Goal: Subscribe to service/newsletter

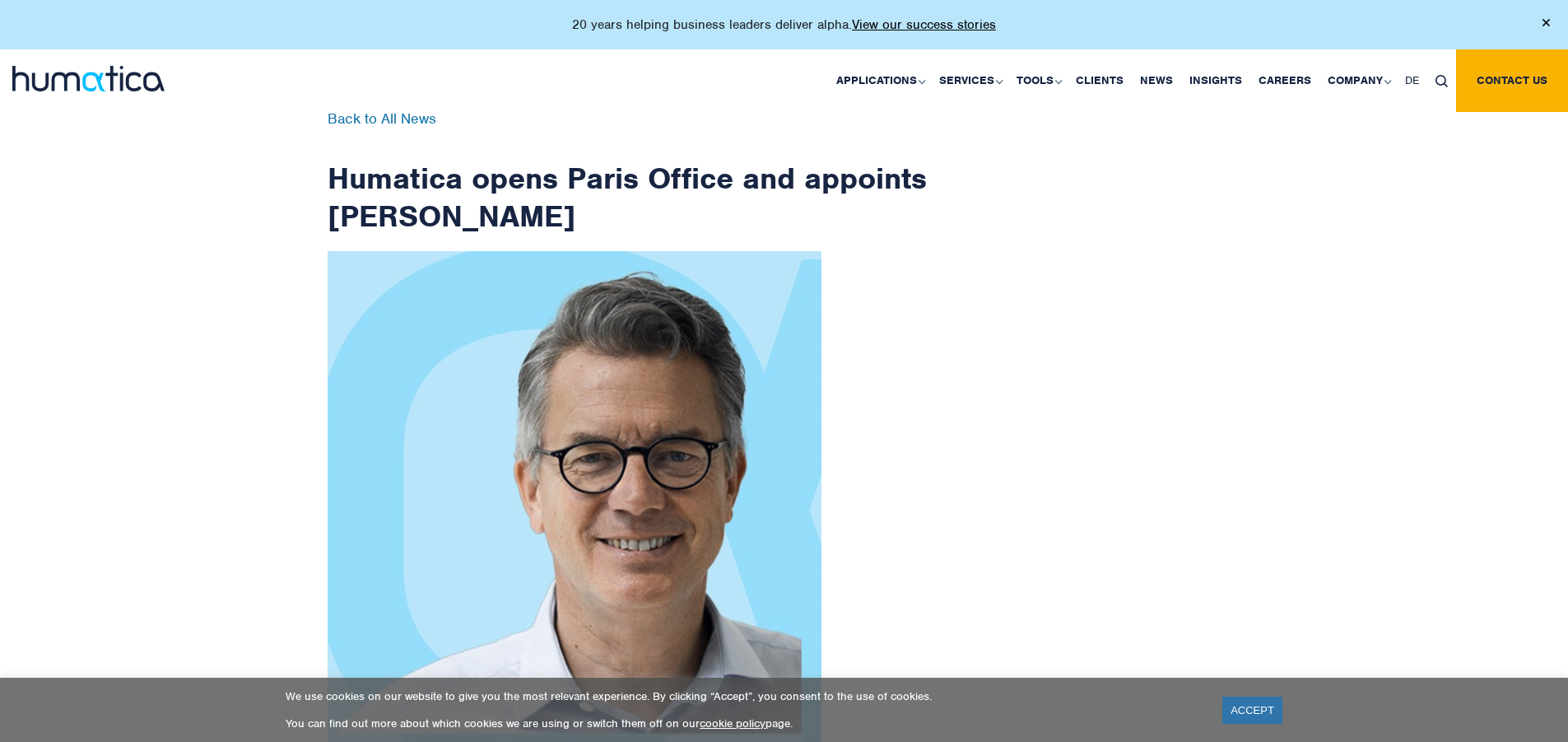
scroll to position [2643, 0]
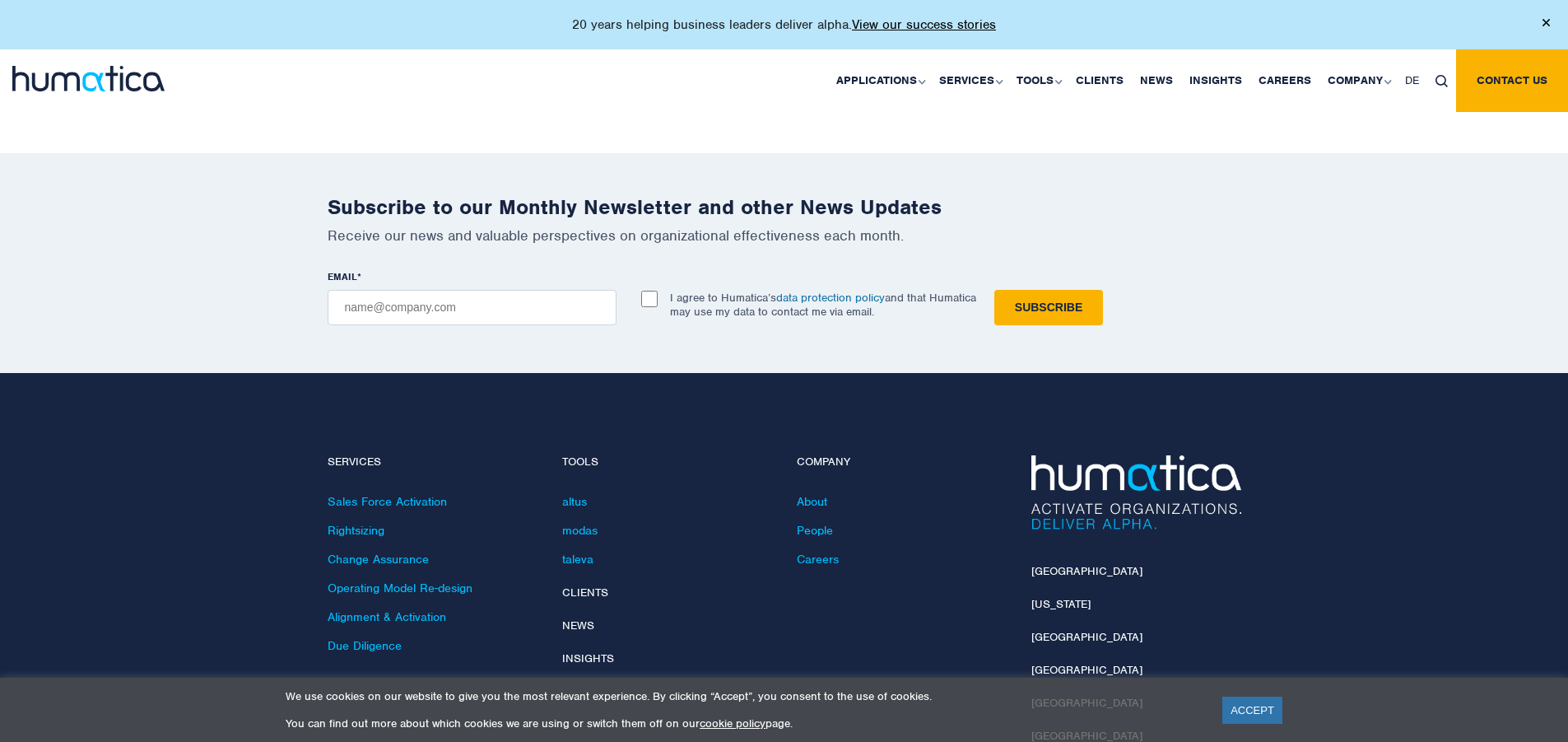
checkbox input "true"
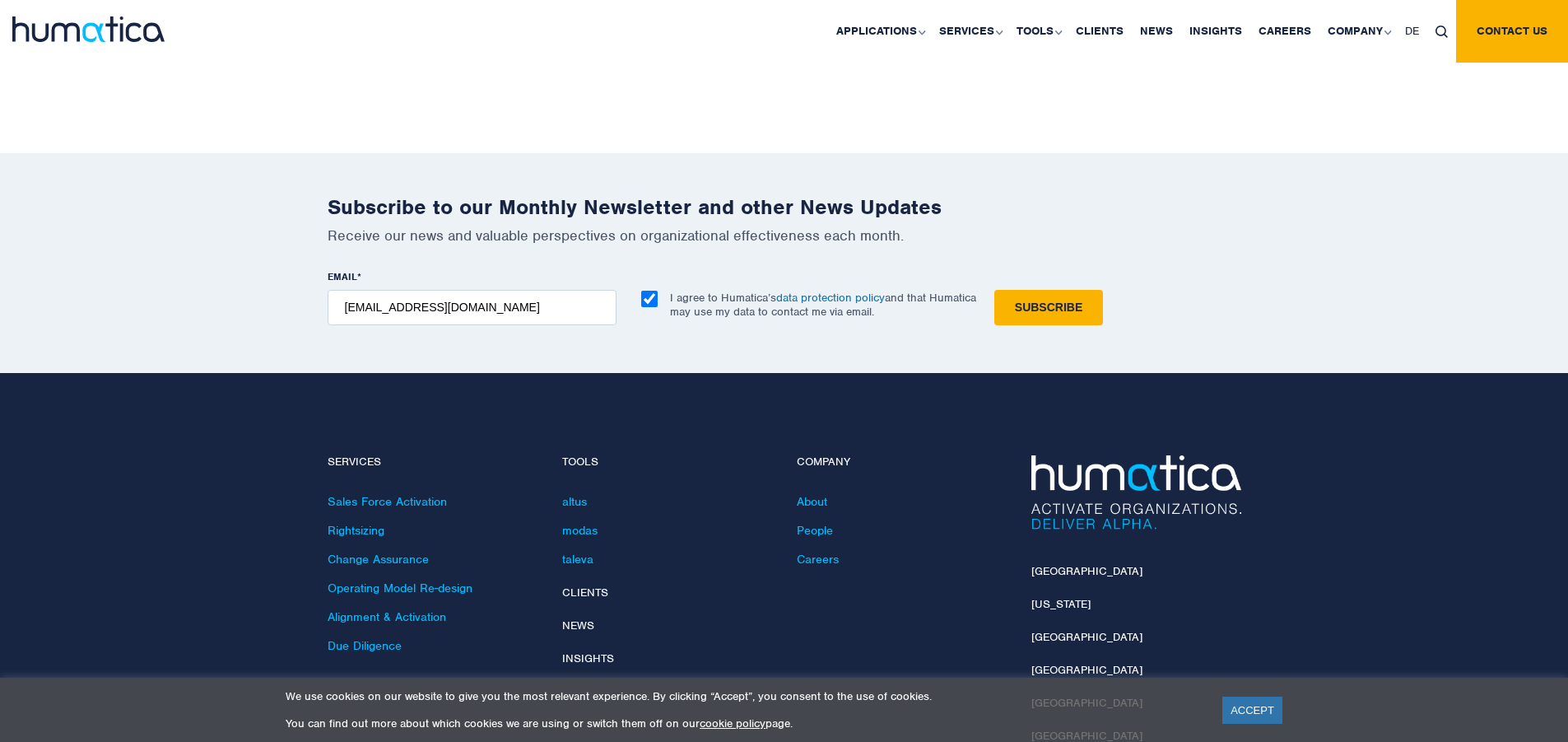
type input "aumar3501@gmail.com"
click at [995, 290] on input "Subscribe" at bounding box center [1048, 308] width 108 height 35
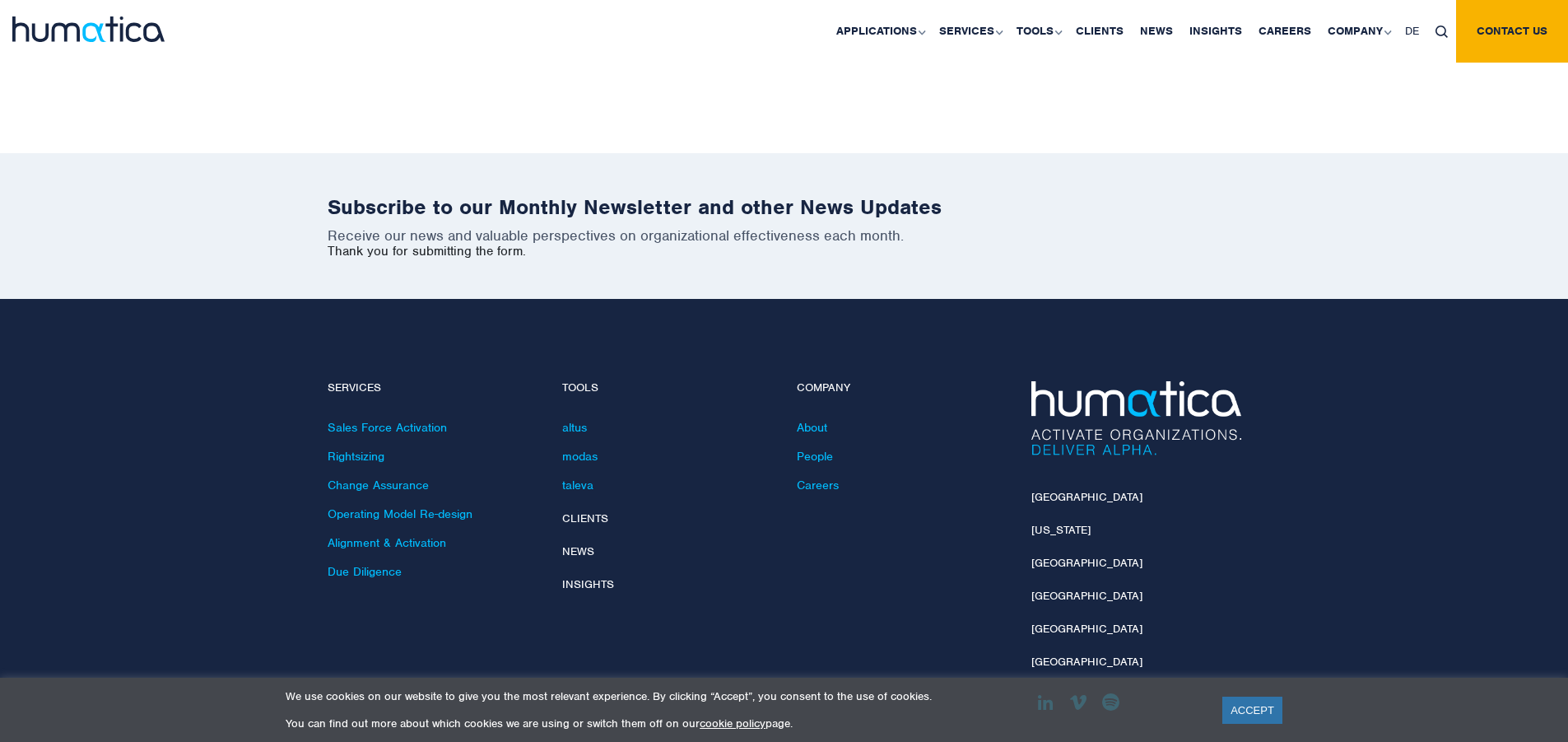
scroll to position [2569, 0]
